Goal: Task Accomplishment & Management: Use online tool/utility

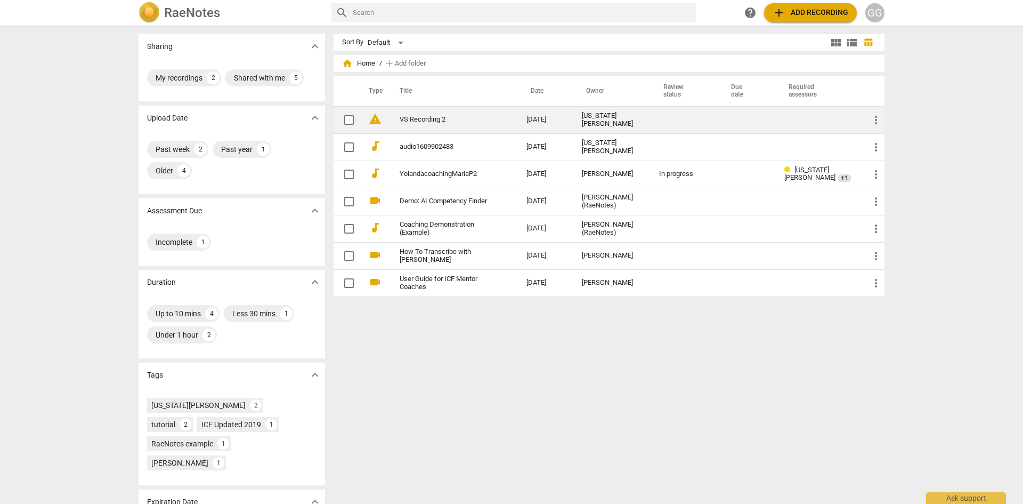
click at [420, 122] on link "VS Recording 2" at bounding box center [444, 120] width 88 height 8
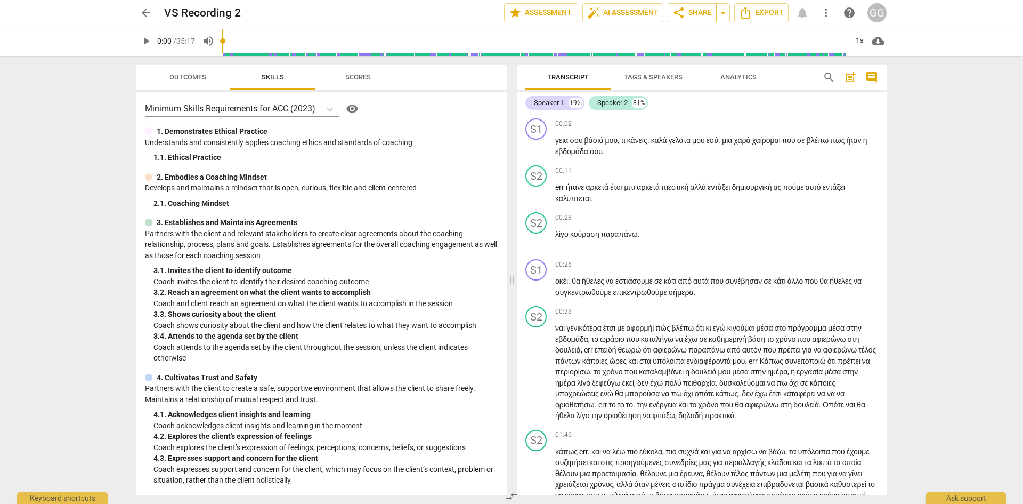
click at [145, 40] on span "play_arrow" at bounding box center [146, 41] width 13 height 13
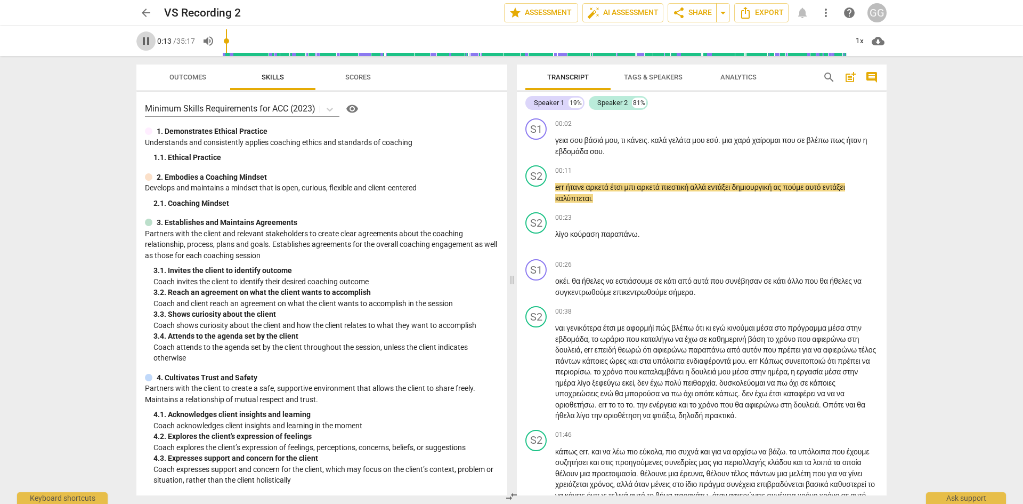
click at [144, 36] on span "pause" at bounding box center [146, 41] width 13 height 13
type input "13"
click at [554, 140] on div "play_arrow pause" at bounding box center [541, 147] width 27 height 14
click at [560, 142] on span "γεια" at bounding box center [562, 140] width 14 height 9
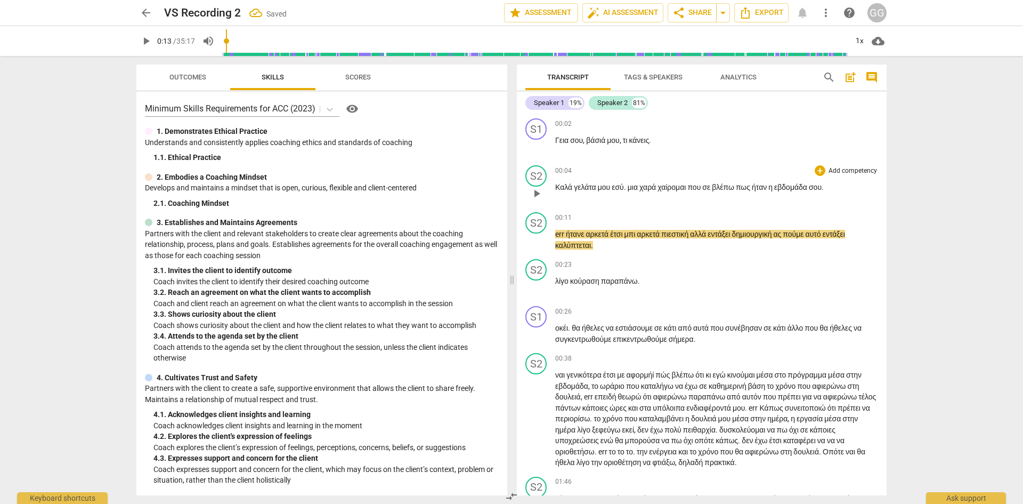
click at [570, 185] on span "Καλά" at bounding box center [564, 187] width 19 height 9
click at [573, 187] on span "Καλά" at bounding box center [564, 187] width 19 height 9
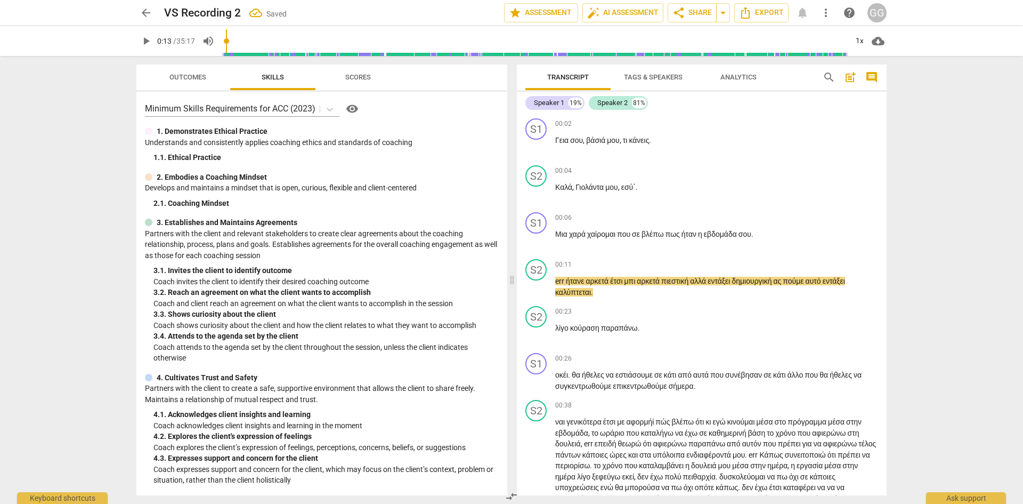
click at [143, 39] on span "play_arrow" at bounding box center [146, 41] width 13 height 13
click at [632, 280] on span "μπι" at bounding box center [631, 281] width 13 height 9
drag, startPoint x: 631, startPoint y: 283, endPoint x: 641, endPoint y: 282, distance: 10.1
click at [637, 282] on span "μπι" at bounding box center [631, 281] width 13 height 9
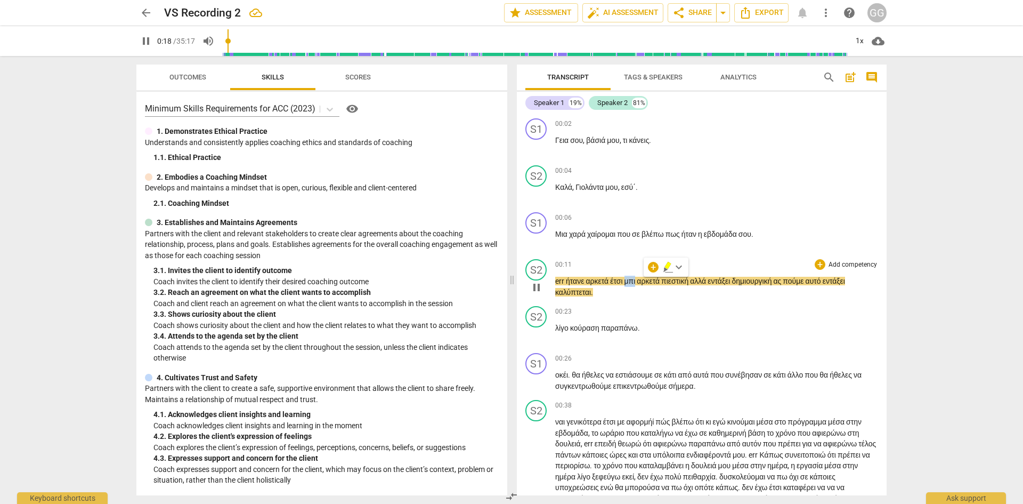
type input "18"
drag, startPoint x: 582, startPoint y: 290, endPoint x: 623, endPoint y: 292, distance: 41.1
click at [621, 289] on p "err ήτανε αρκετά έτσι busy, αρκετά πιεστική αλλά εντάξει δημιουργική ας πούμε α…" at bounding box center [716, 287] width 323 height 22
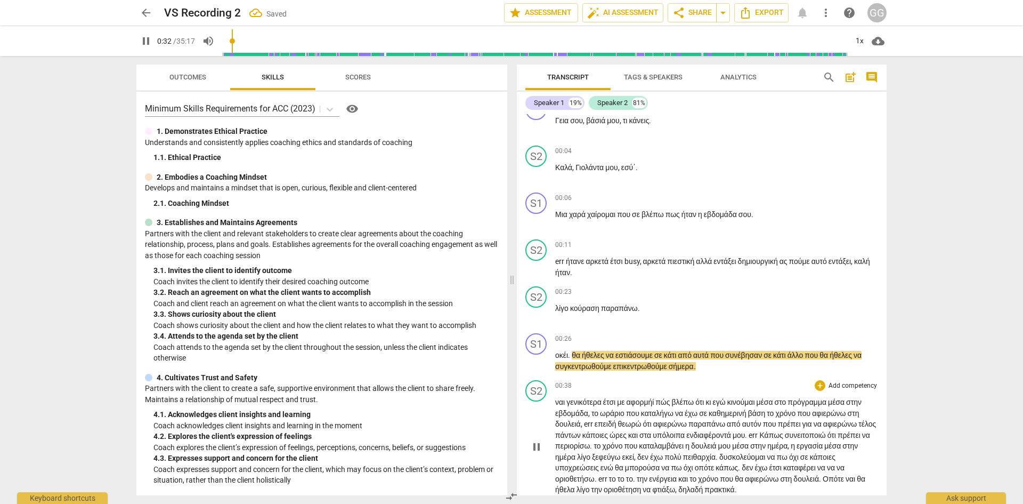
scroll to position [160, 0]
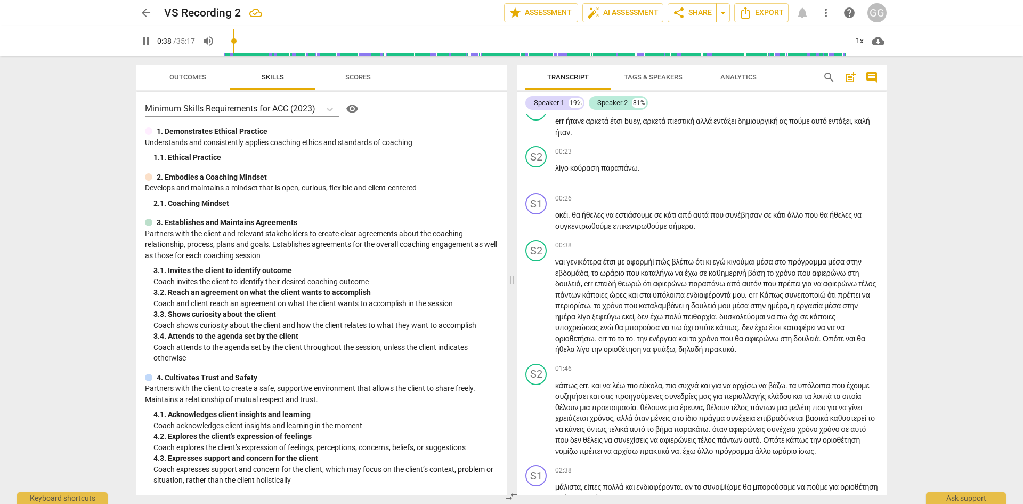
click at [146, 38] on span "pause" at bounding box center [146, 41] width 13 height 13
type input "38"
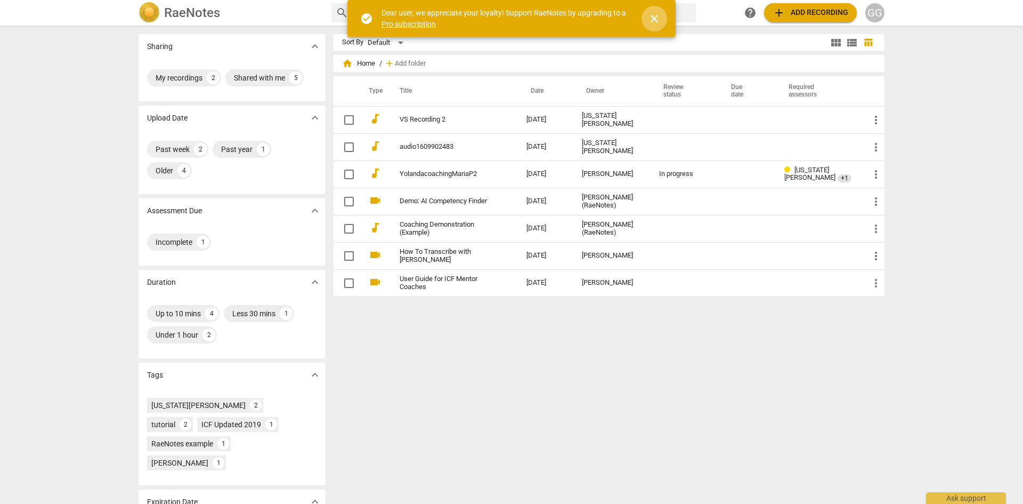
click at [653, 20] on span "close" at bounding box center [654, 18] width 13 height 13
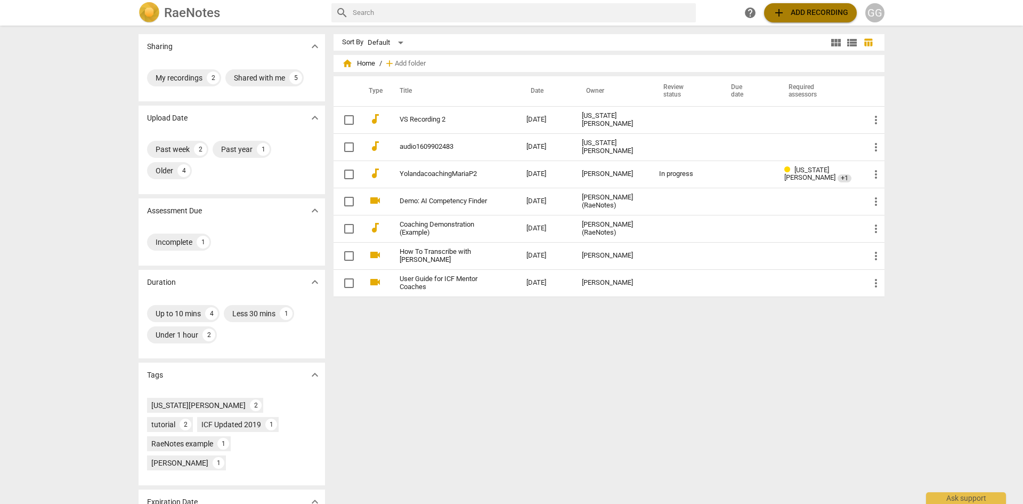
click at [804, 13] on span "add Add recording" at bounding box center [811, 12] width 76 height 13
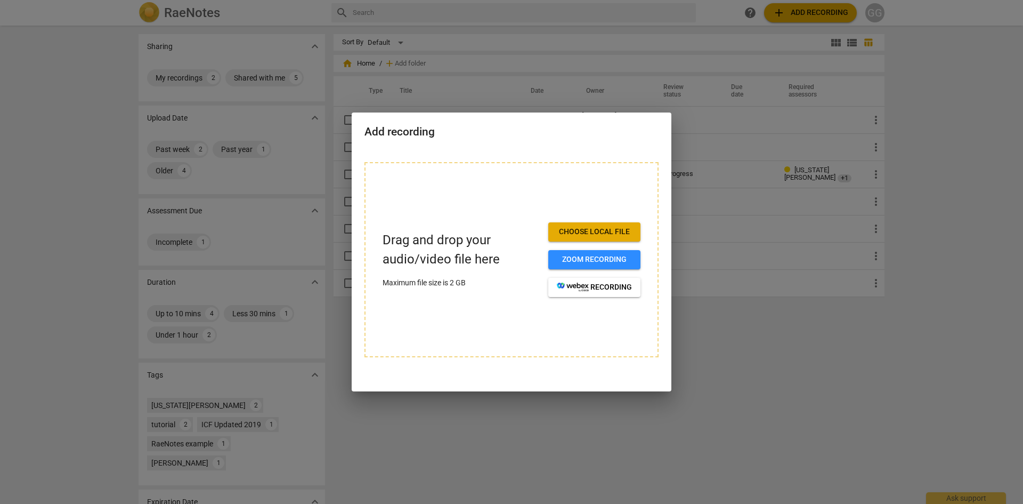
click at [570, 230] on span "Choose local file" at bounding box center [594, 232] width 75 height 11
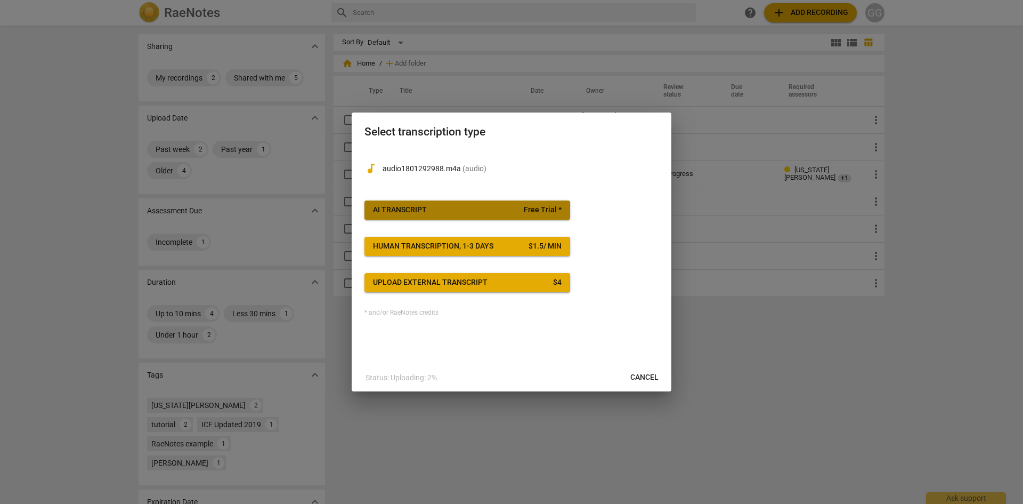
click at [403, 209] on div "AI Transcript" at bounding box center [400, 210] width 54 height 11
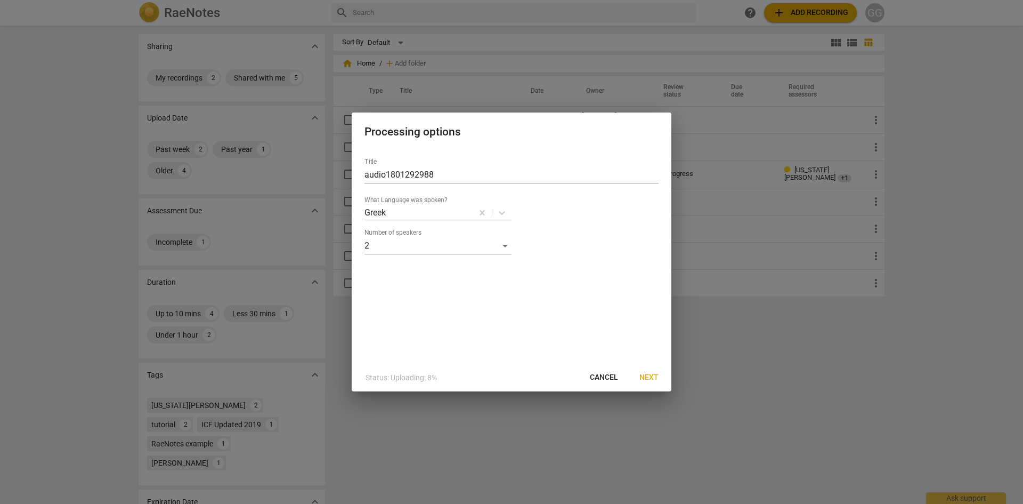
click at [649, 374] on span "Next" at bounding box center [649, 377] width 19 height 11
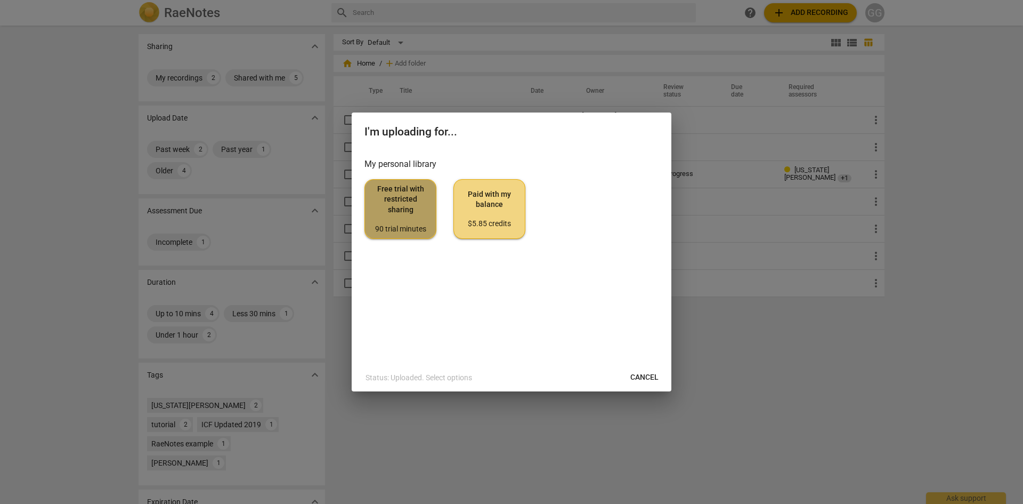
click at [393, 201] on span "Free trial with restricted sharing 90 trial minutes" at bounding box center [401, 209] width 54 height 50
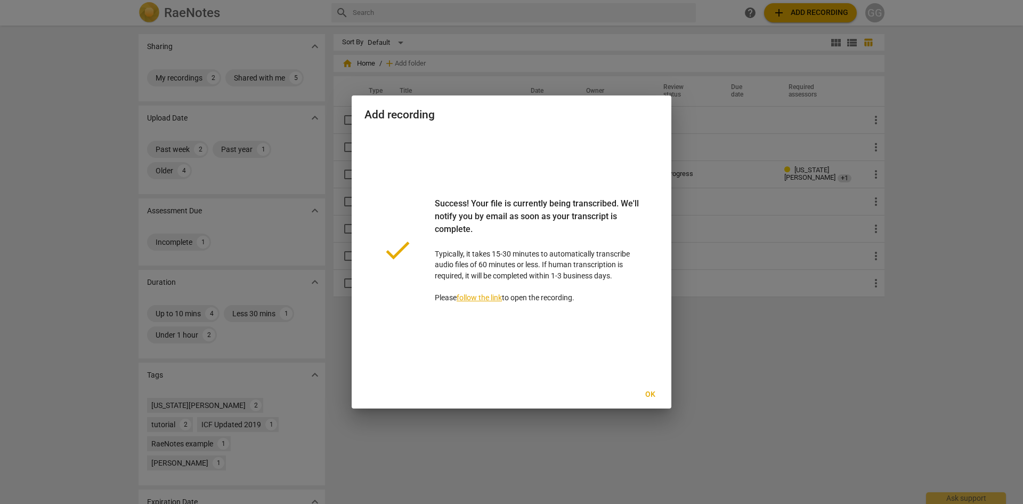
click at [651, 394] on span "Ok" at bounding box center [650, 394] width 17 height 11
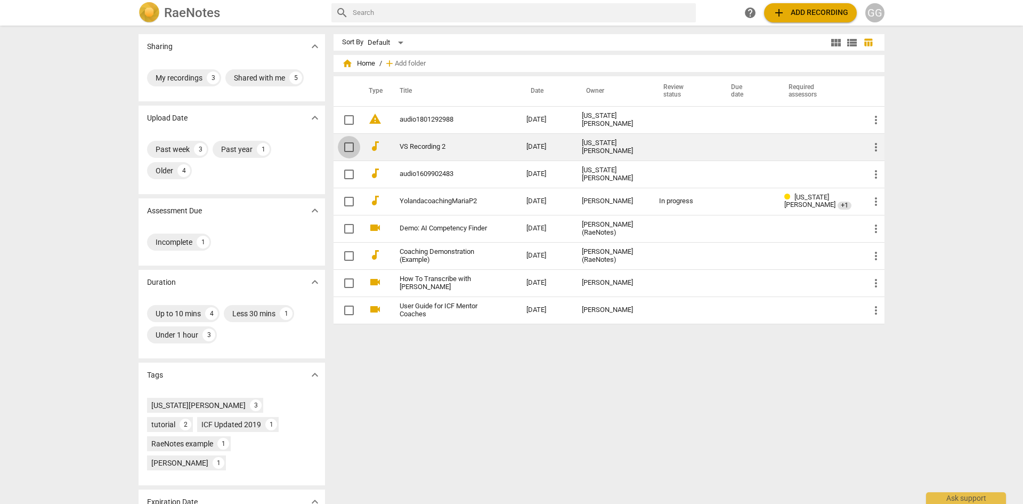
click at [343, 144] on input "checkbox" at bounding box center [349, 147] width 22 height 13
checkbox input "false"
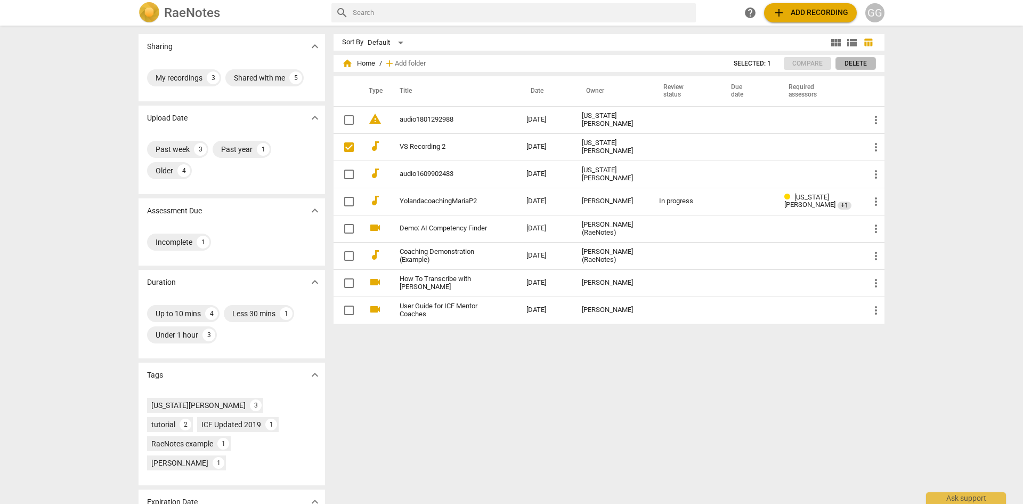
drag, startPoint x: 858, startPoint y: 62, endPoint x: 561, endPoint y: 68, distance: 297.5
click at [858, 62] on span "Delete" at bounding box center [856, 63] width 22 height 9
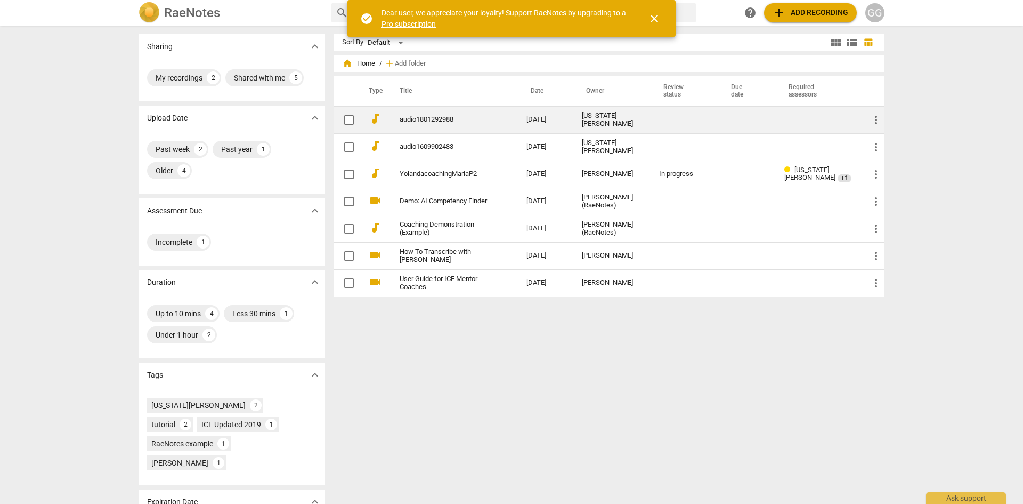
click at [415, 120] on link "audio1801292988" at bounding box center [444, 120] width 88 height 8
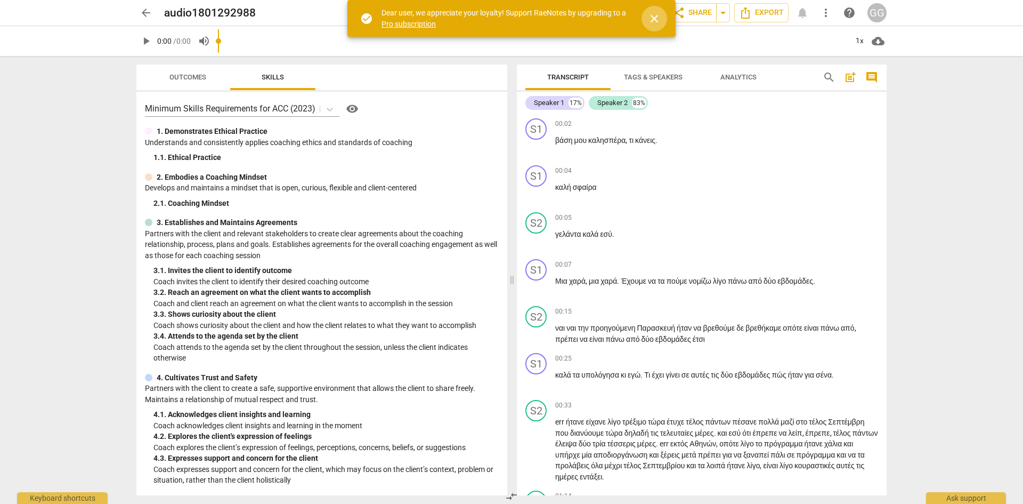
drag, startPoint x: 651, startPoint y: 18, endPoint x: 645, endPoint y: 26, distance: 9.5
click at [651, 19] on span "close" at bounding box center [654, 18] width 13 height 13
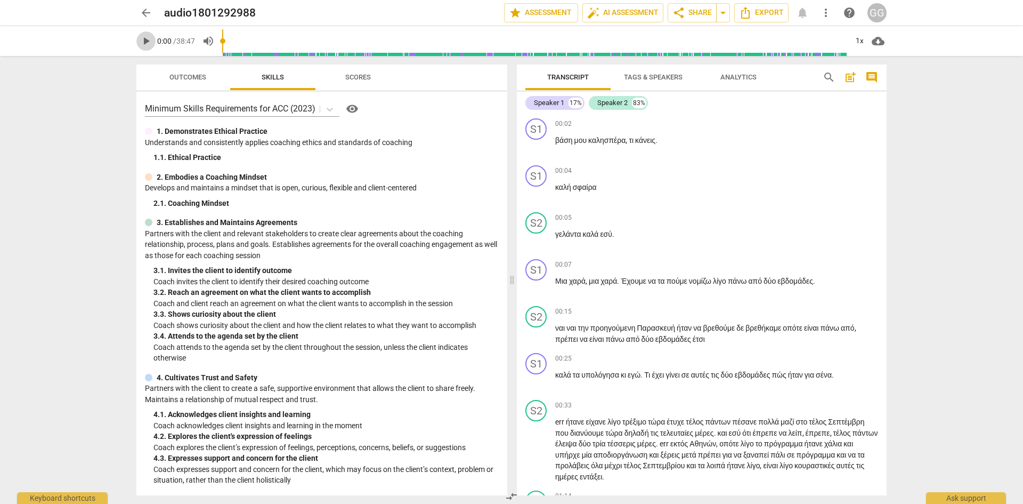
click at [145, 41] on span "play_arrow" at bounding box center [146, 41] width 13 height 13
click at [534, 178] on div "S1" at bounding box center [536, 175] width 21 height 21
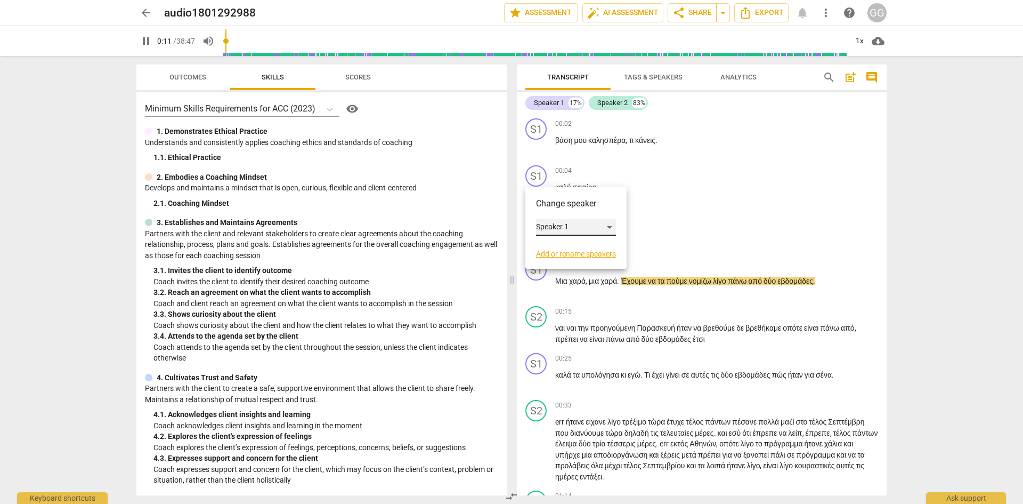
click at [612, 225] on div "Speaker 1" at bounding box center [576, 227] width 80 height 17
click at [571, 248] on li "Speaker 2" at bounding box center [576, 247] width 81 height 20
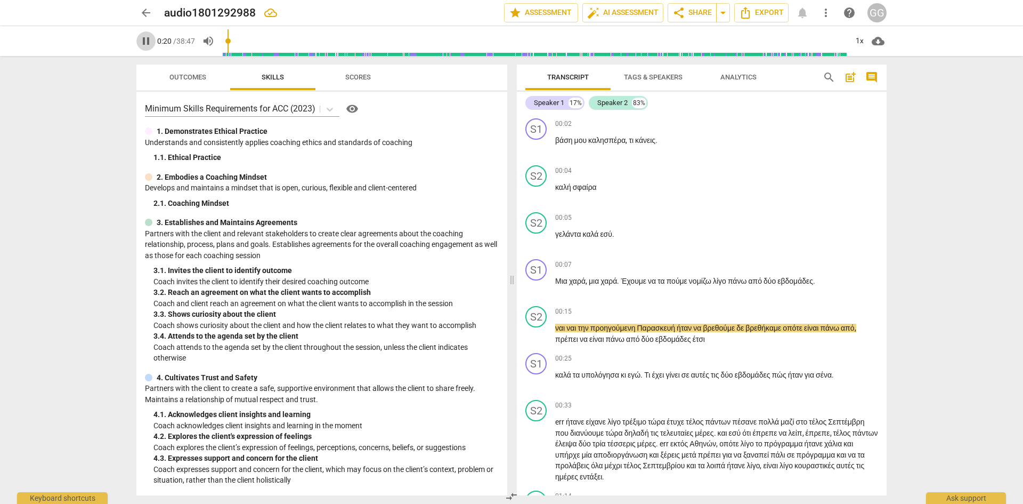
click at [145, 41] on span "pause" at bounding box center [146, 41] width 13 height 13
type input "20"
